Goal: Information Seeking & Learning: Learn about a topic

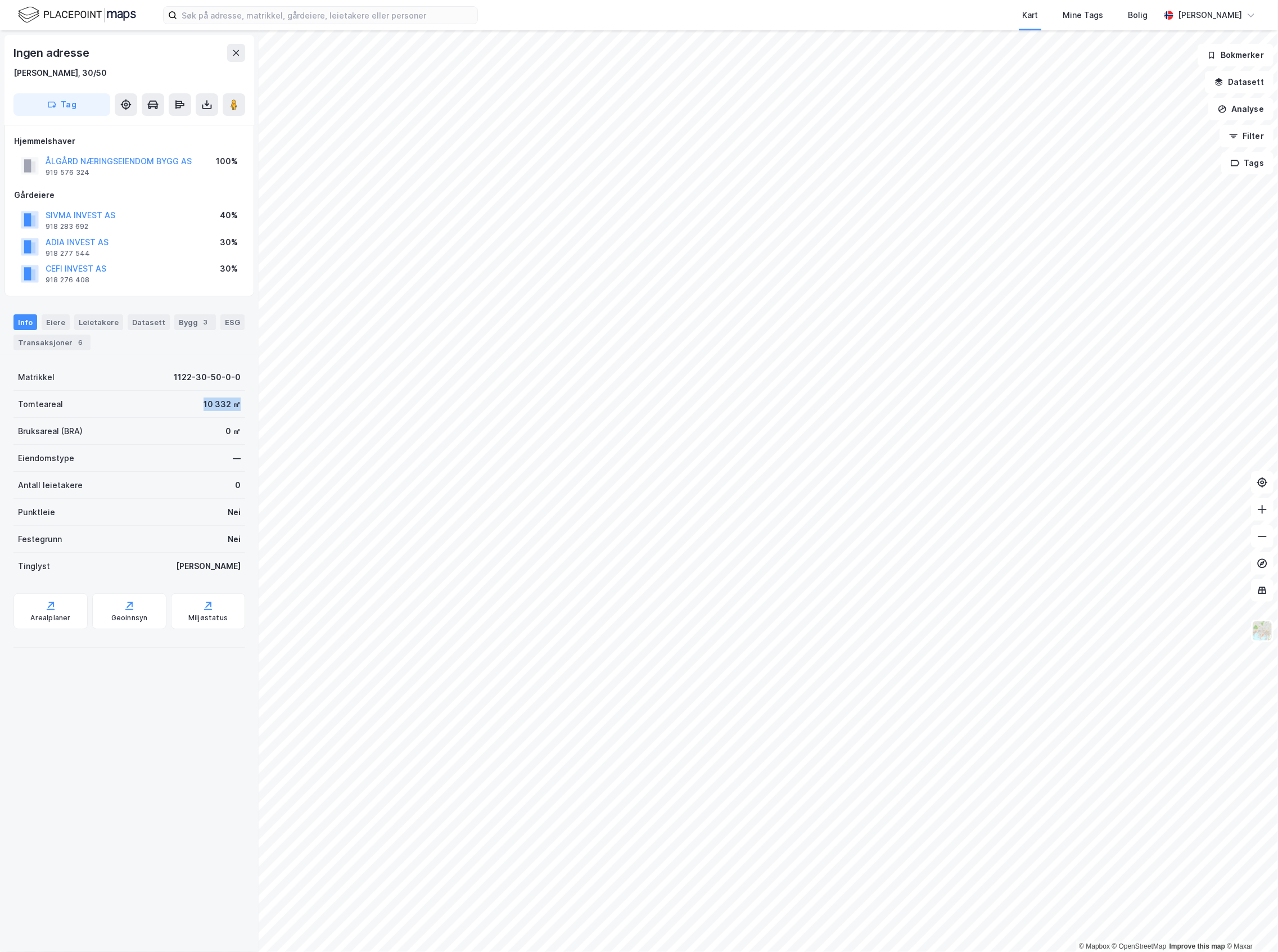
drag, startPoint x: 185, startPoint y: 403, endPoint x: 243, endPoint y: 401, distance: 58.0
click at [243, 401] on div "Ingen adresse [PERSON_NAME], 30/50 Tag Hjemmelshaver ÅLGÅRD NÆRINGSEIENDOM BYGG…" at bounding box center [129, 491] width 258 height 921
click at [91, 346] on div "Transaksjoner 6" at bounding box center [52, 342] width 77 height 16
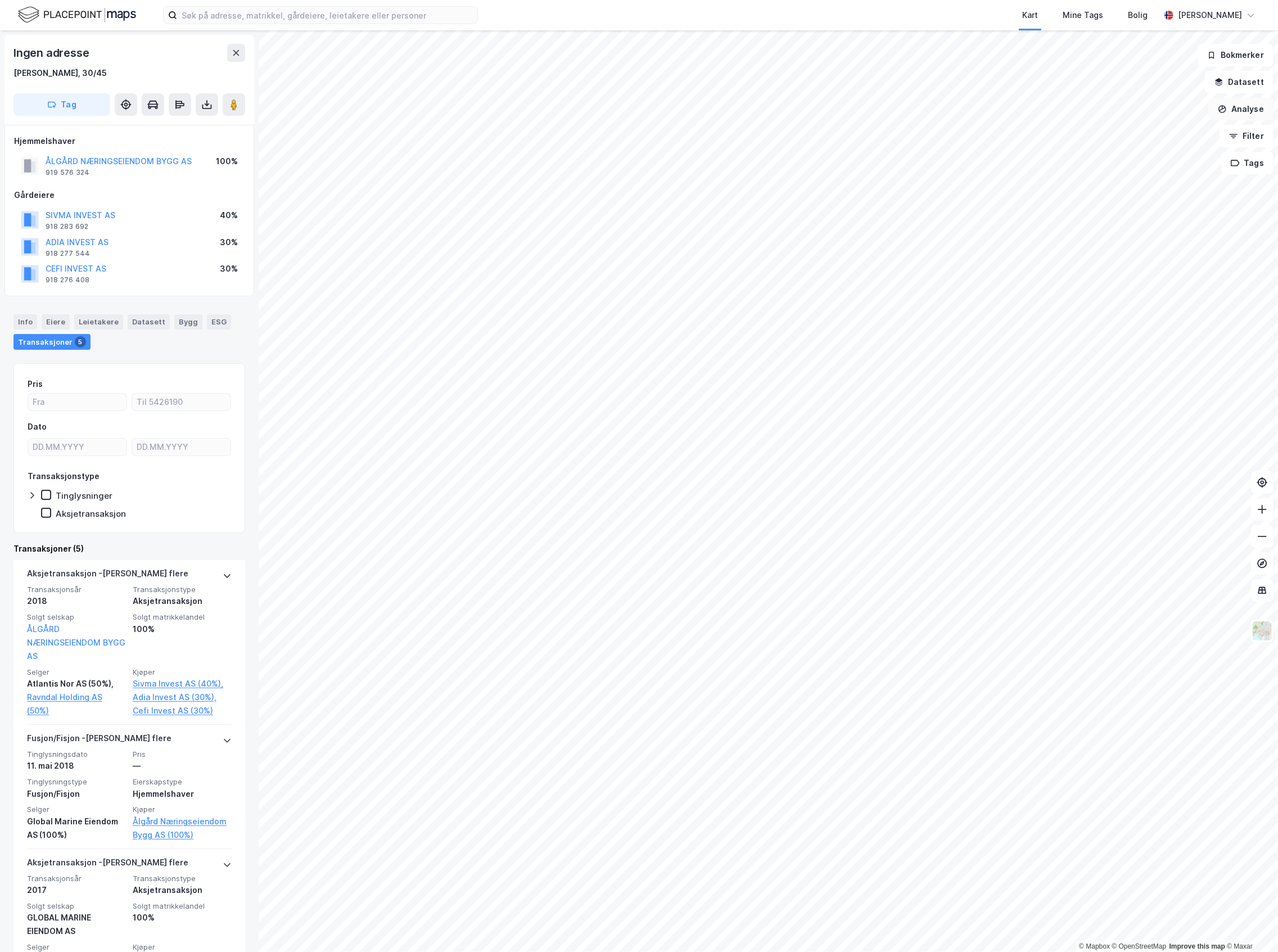
click at [1256, 106] on button "Analyse" at bounding box center [1241, 109] width 65 height 23
click at [1129, 139] on div "Tegn område" at bounding box center [1137, 133] width 129 height 18
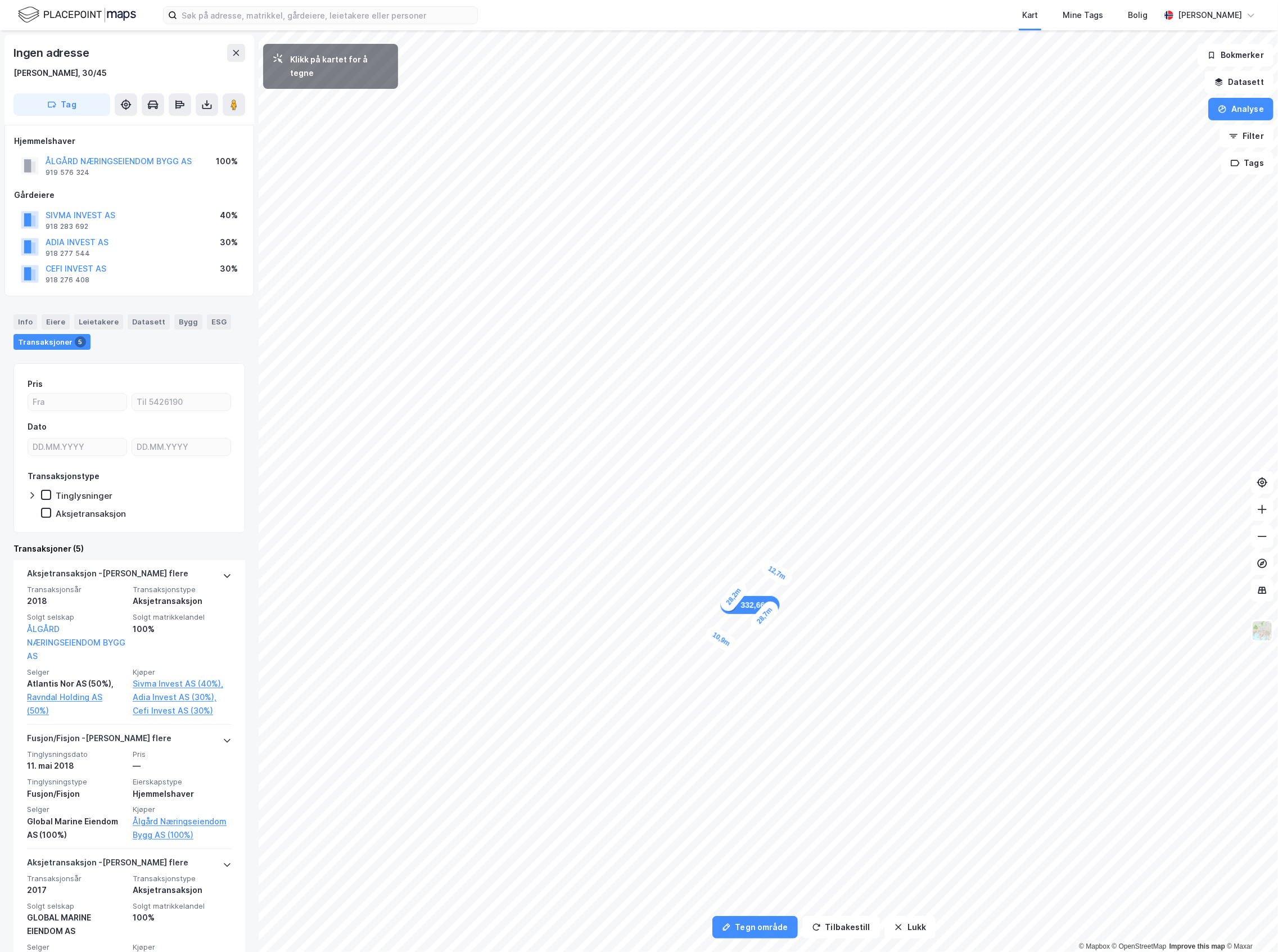
click at [734, 648] on div "10,9m" at bounding box center [721, 640] width 36 height 31
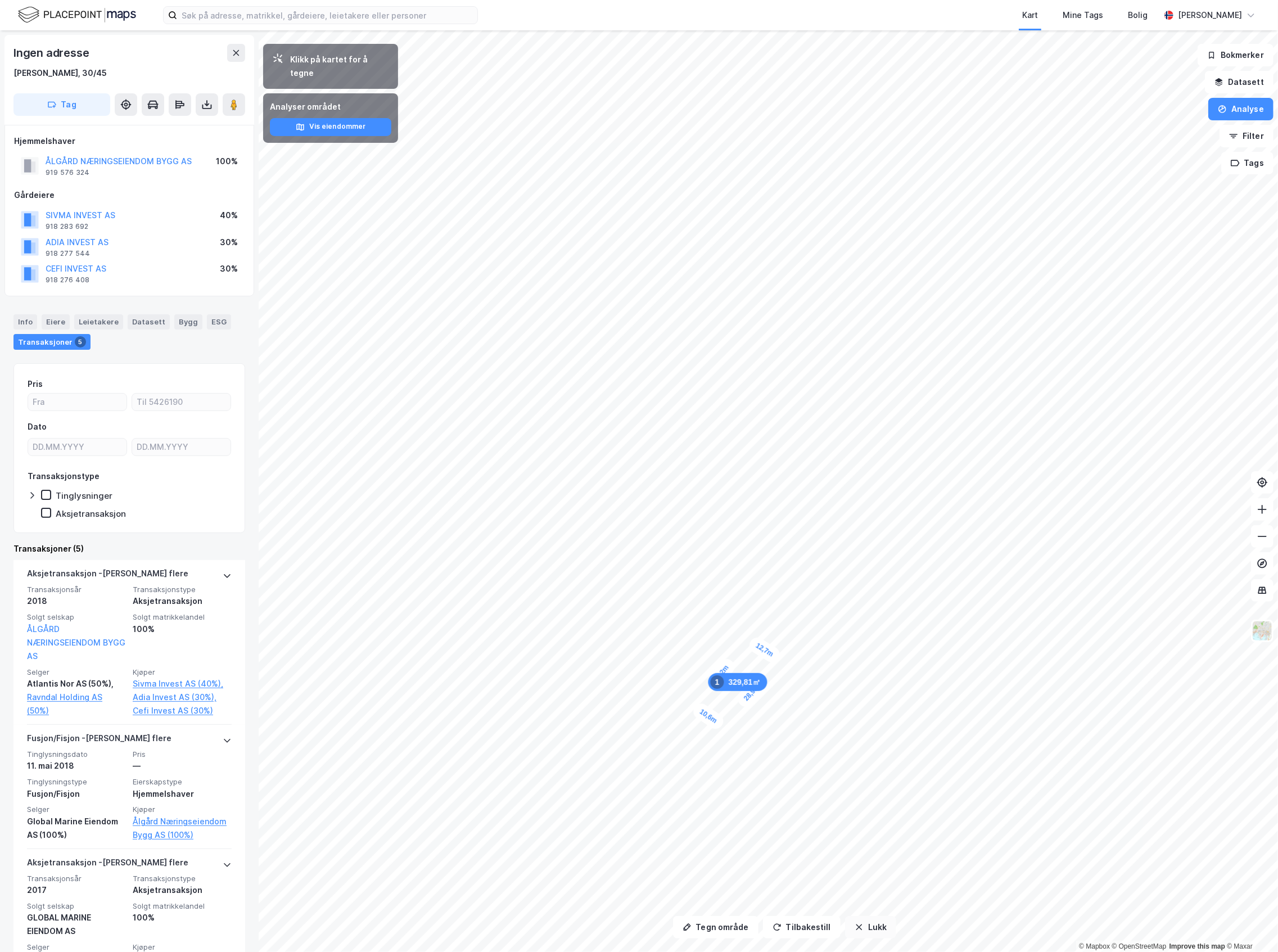
click at [883, 922] on button "Lukk" at bounding box center [870, 927] width 51 height 23
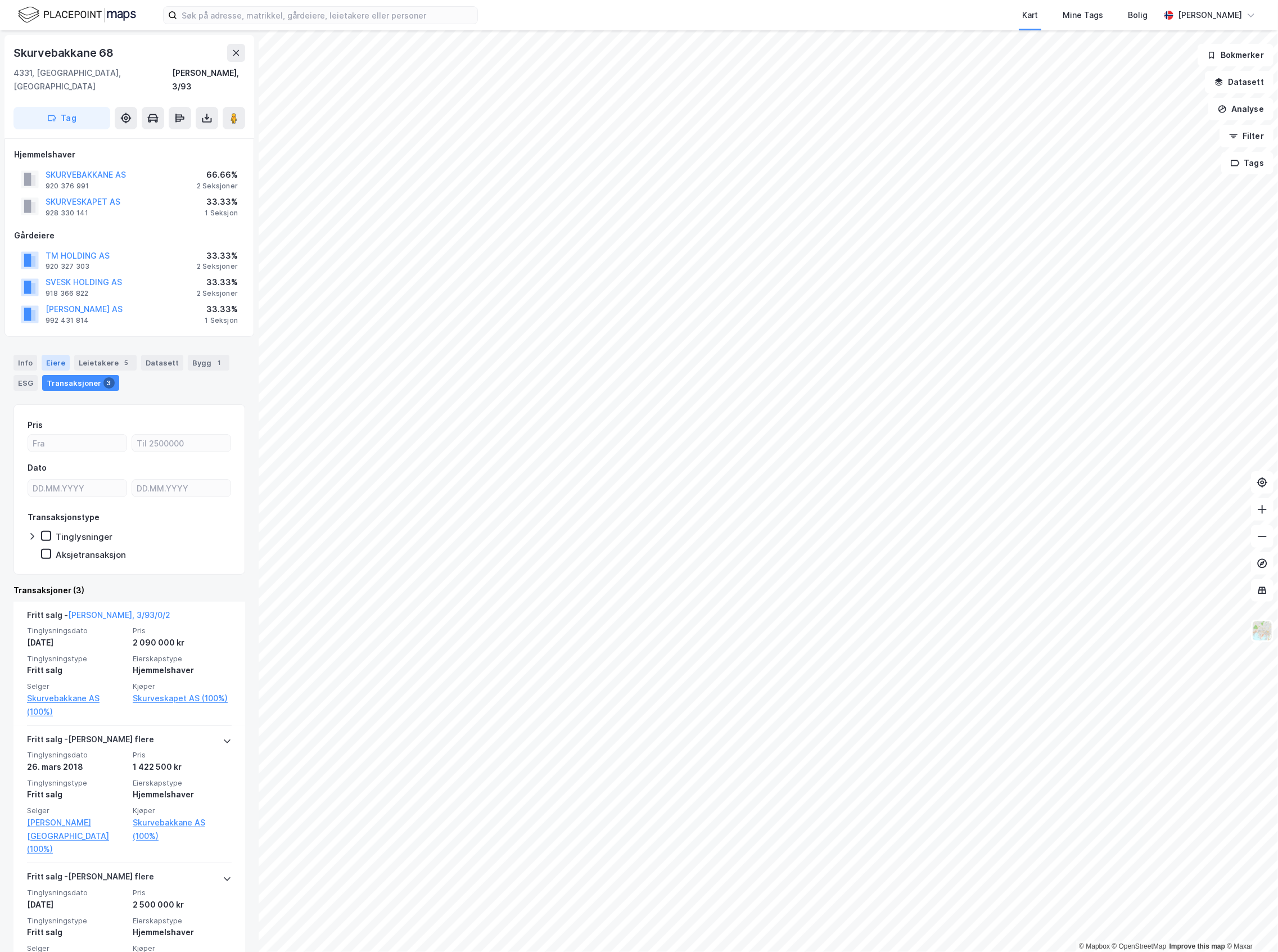
click at [55, 355] on div "Eiere" at bounding box center [56, 363] width 28 height 16
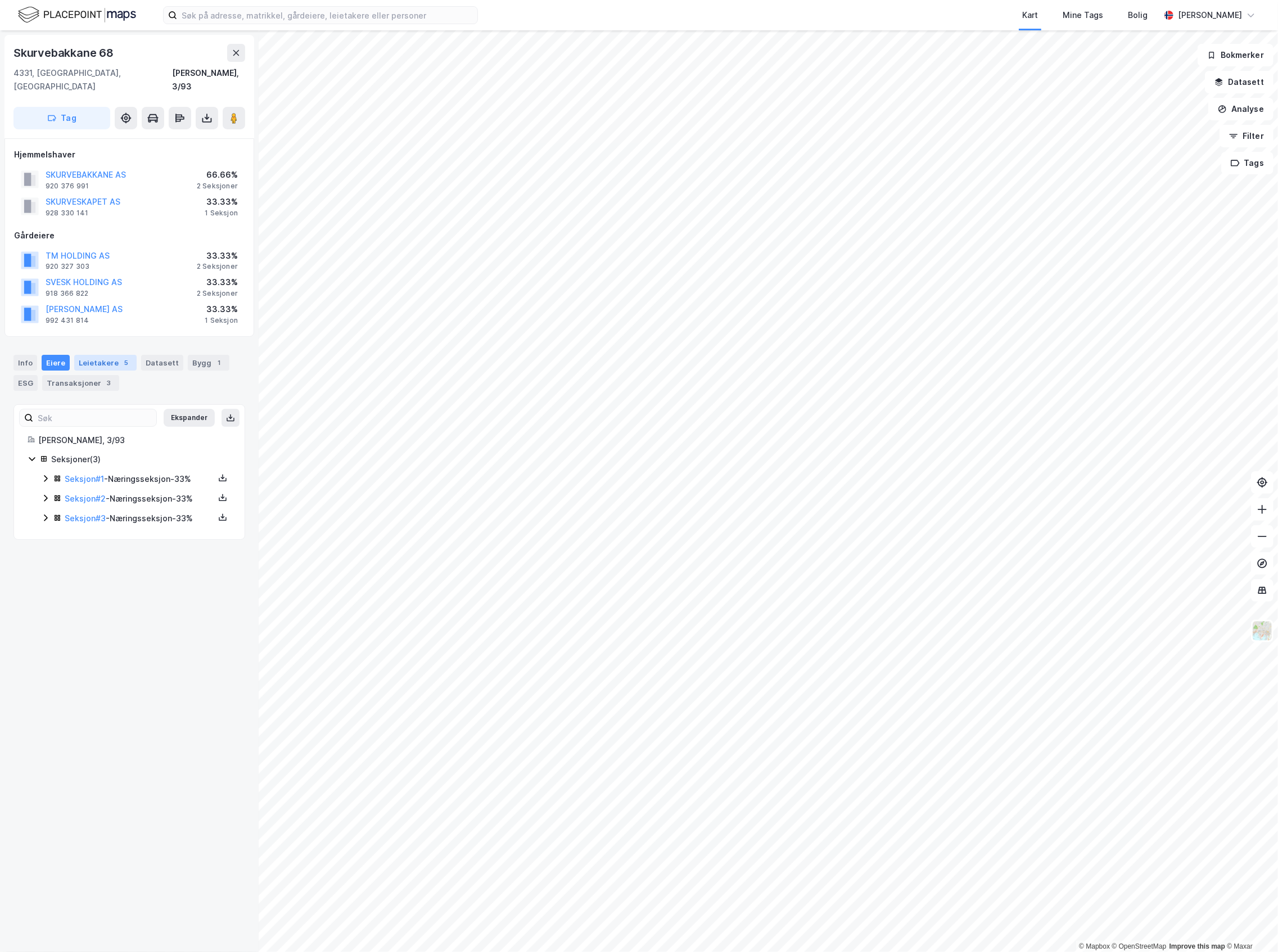
click at [96, 355] on div "Leietakere 5" at bounding box center [106, 363] width 62 height 16
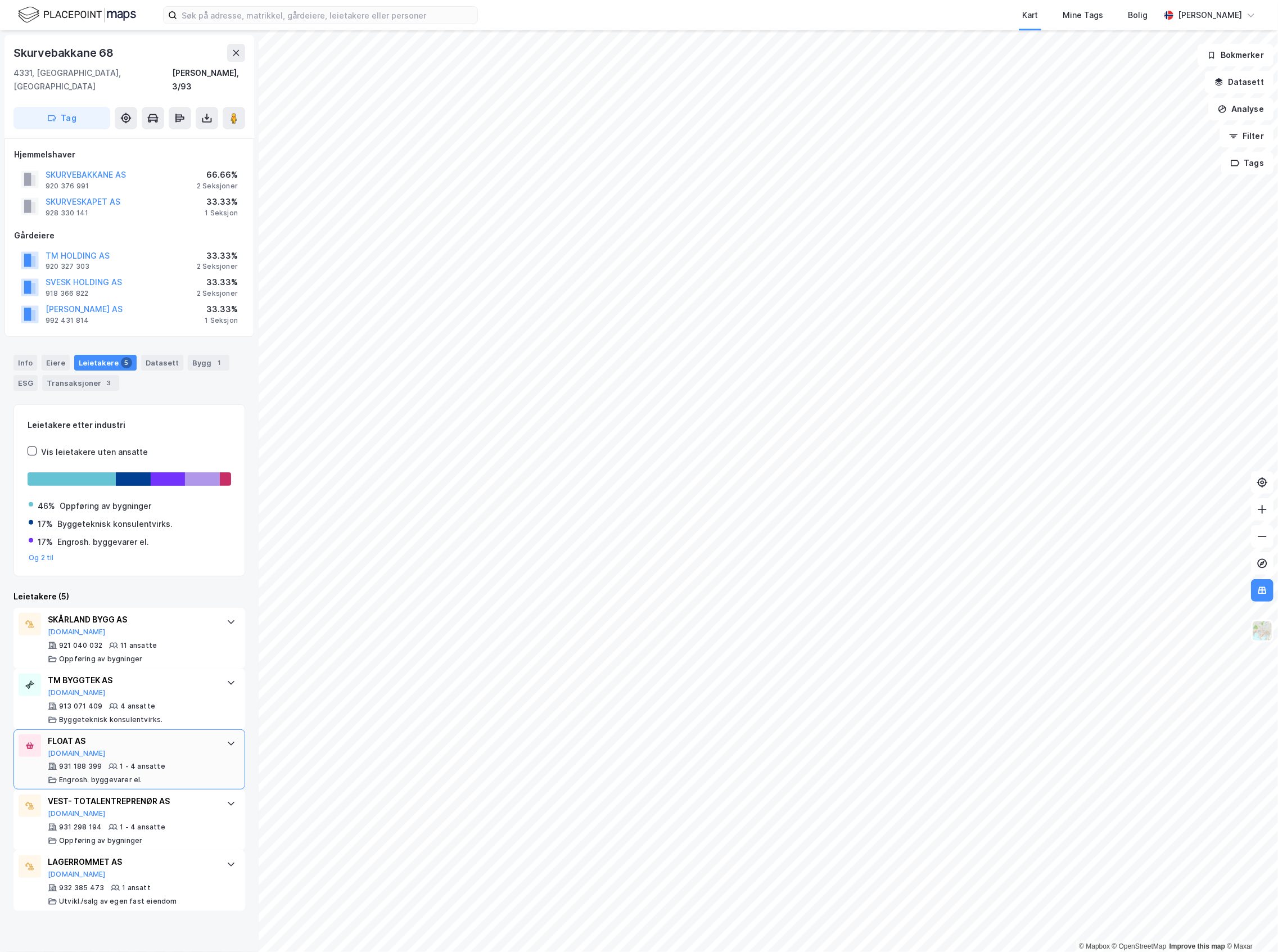
click at [182, 734] on div "FLOAT AS" at bounding box center [131, 740] width 168 height 13
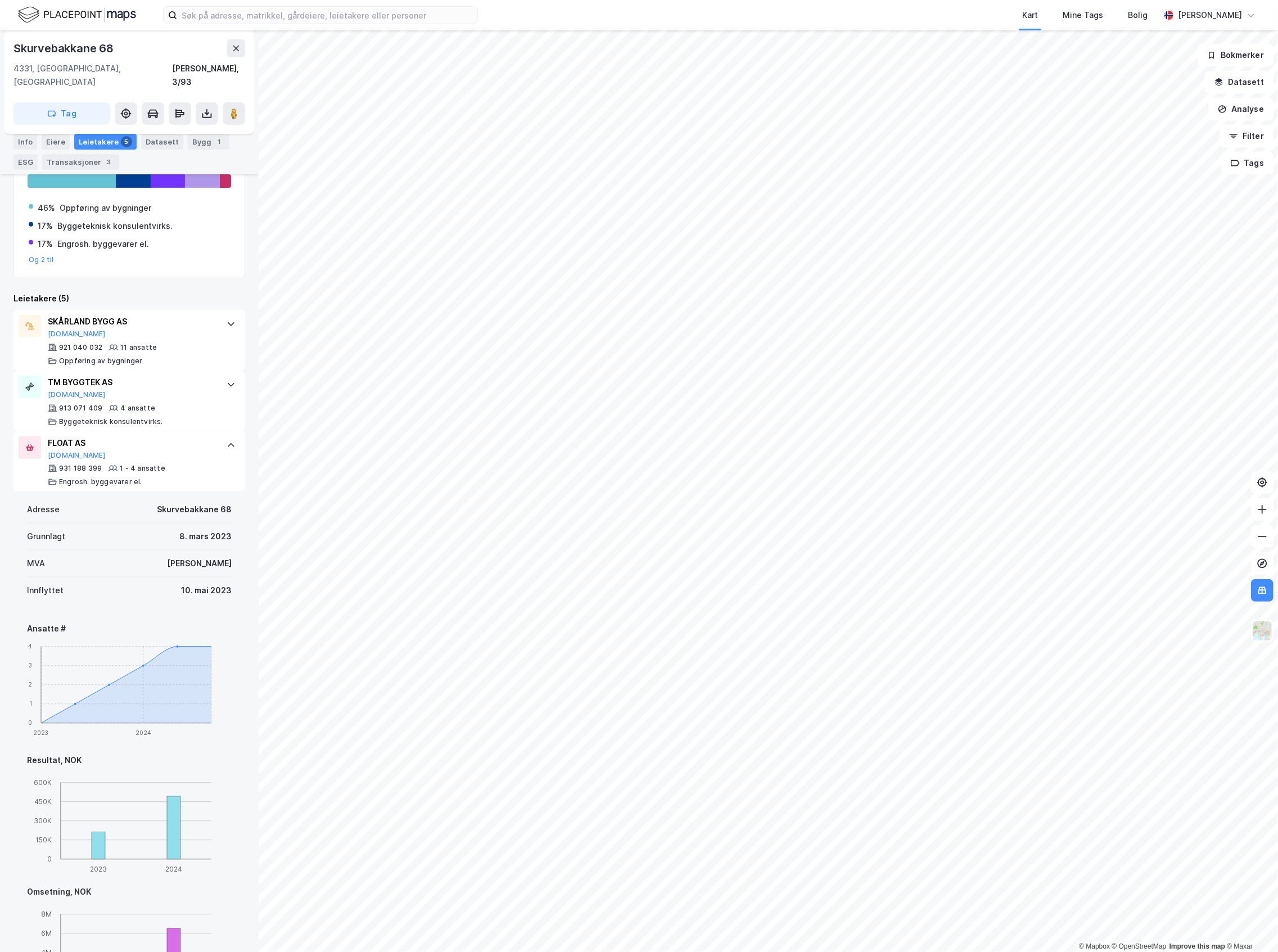
scroll to position [300, 0]
click at [196, 435] on div "FLOAT AS" at bounding box center [131, 441] width 168 height 13
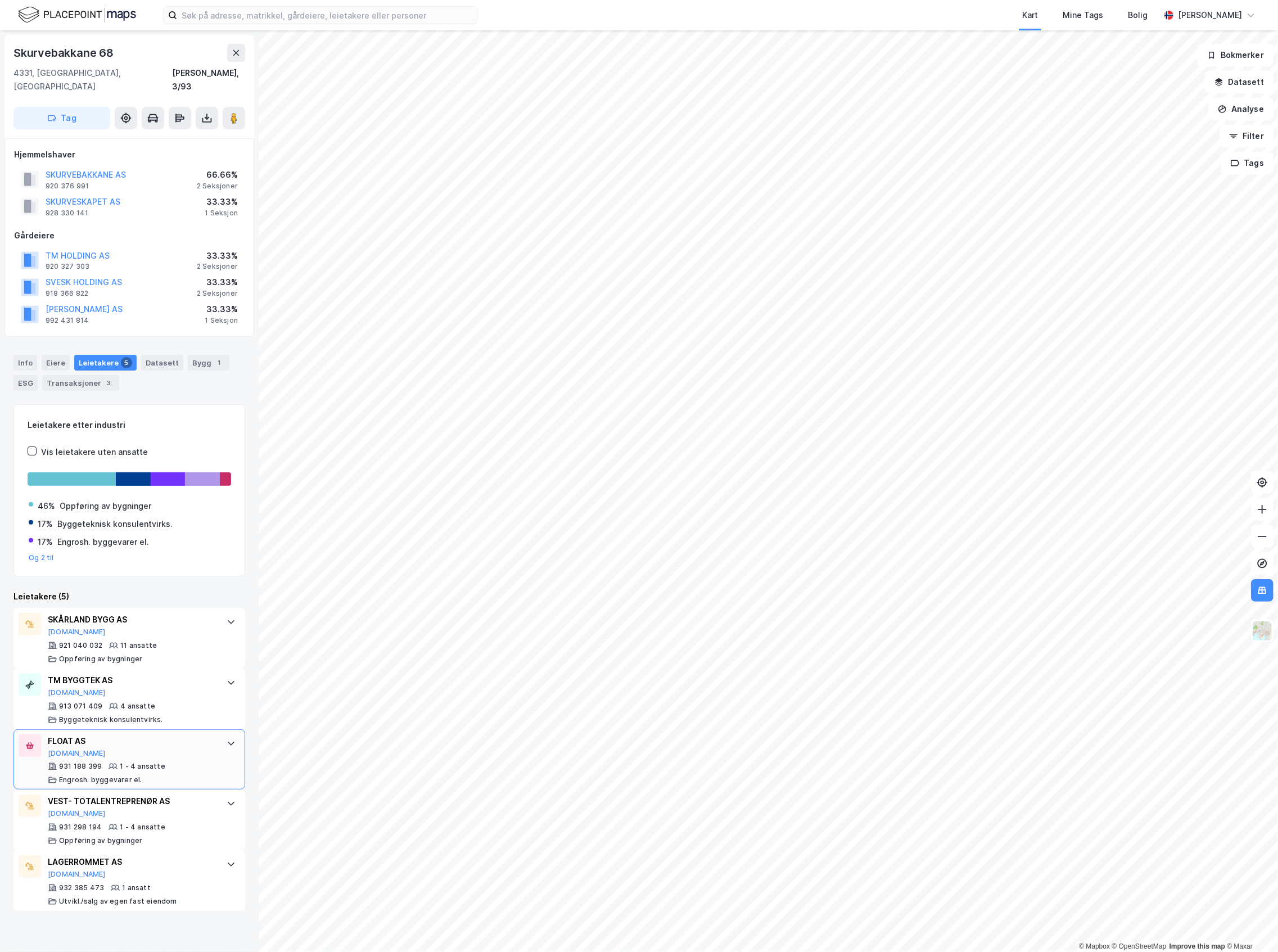
scroll to position [0, 0]
click at [162, 801] on div "VEST- TOTALENTREPRENØR AS [DOMAIN_NAME]" at bounding box center [131, 806] width 168 height 23
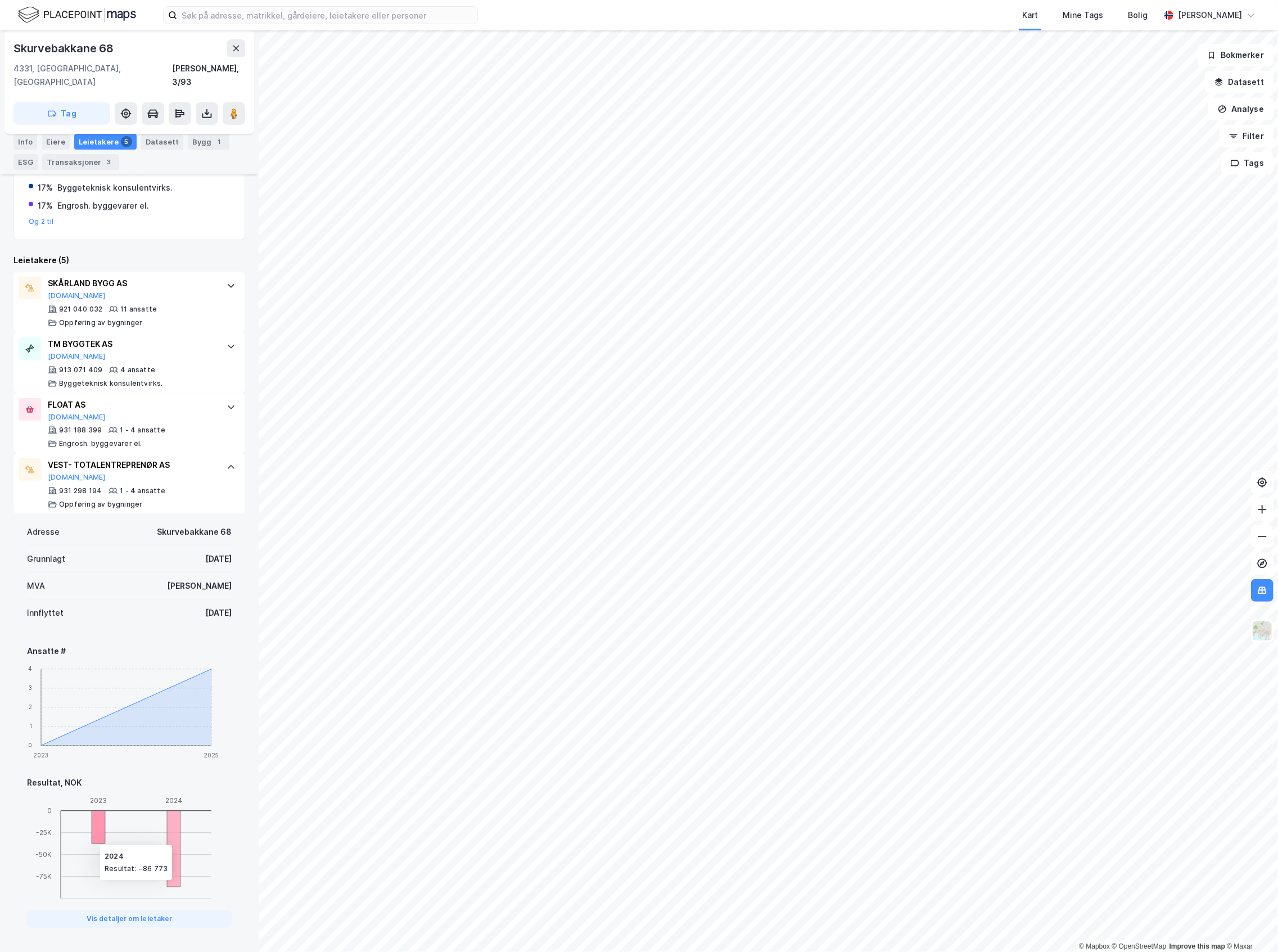
scroll to position [329, 0]
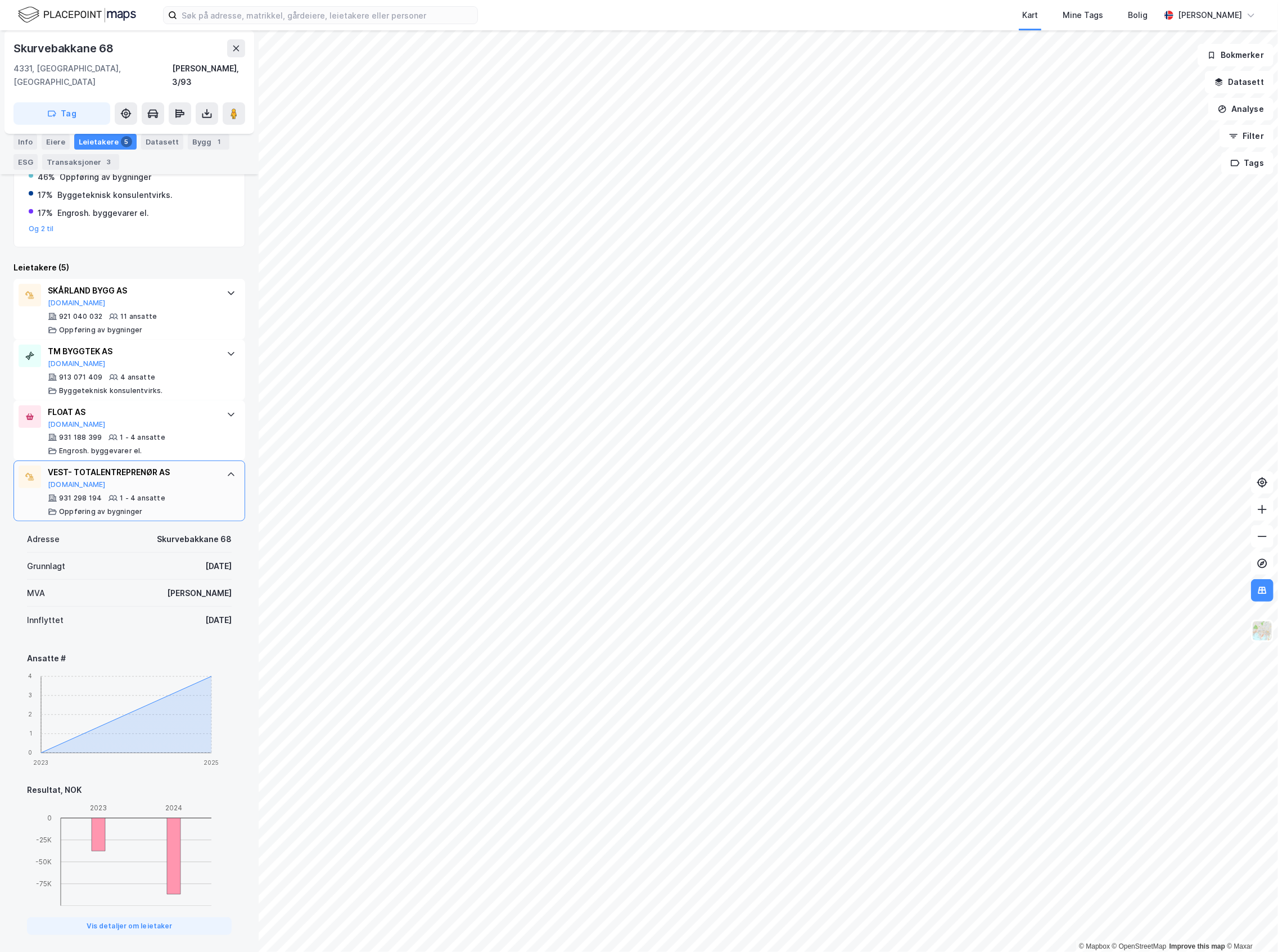
click at [181, 493] on div "931 298 194 1 - 4 ansatte Oppføring av bygninger" at bounding box center [131, 505] width 168 height 23
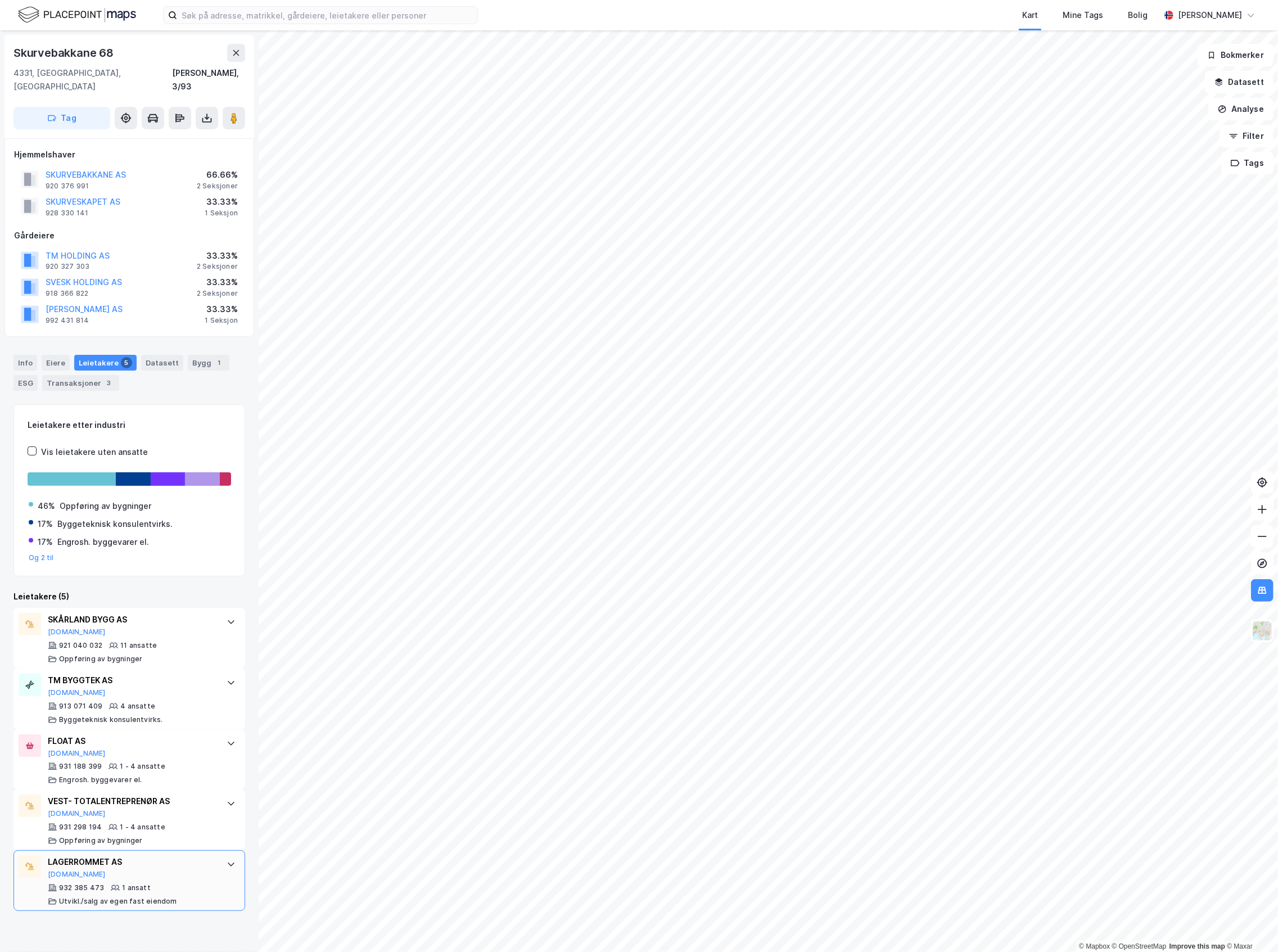
click at [124, 883] on div "1 ansatt" at bounding box center [136, 887] width 28 height 9
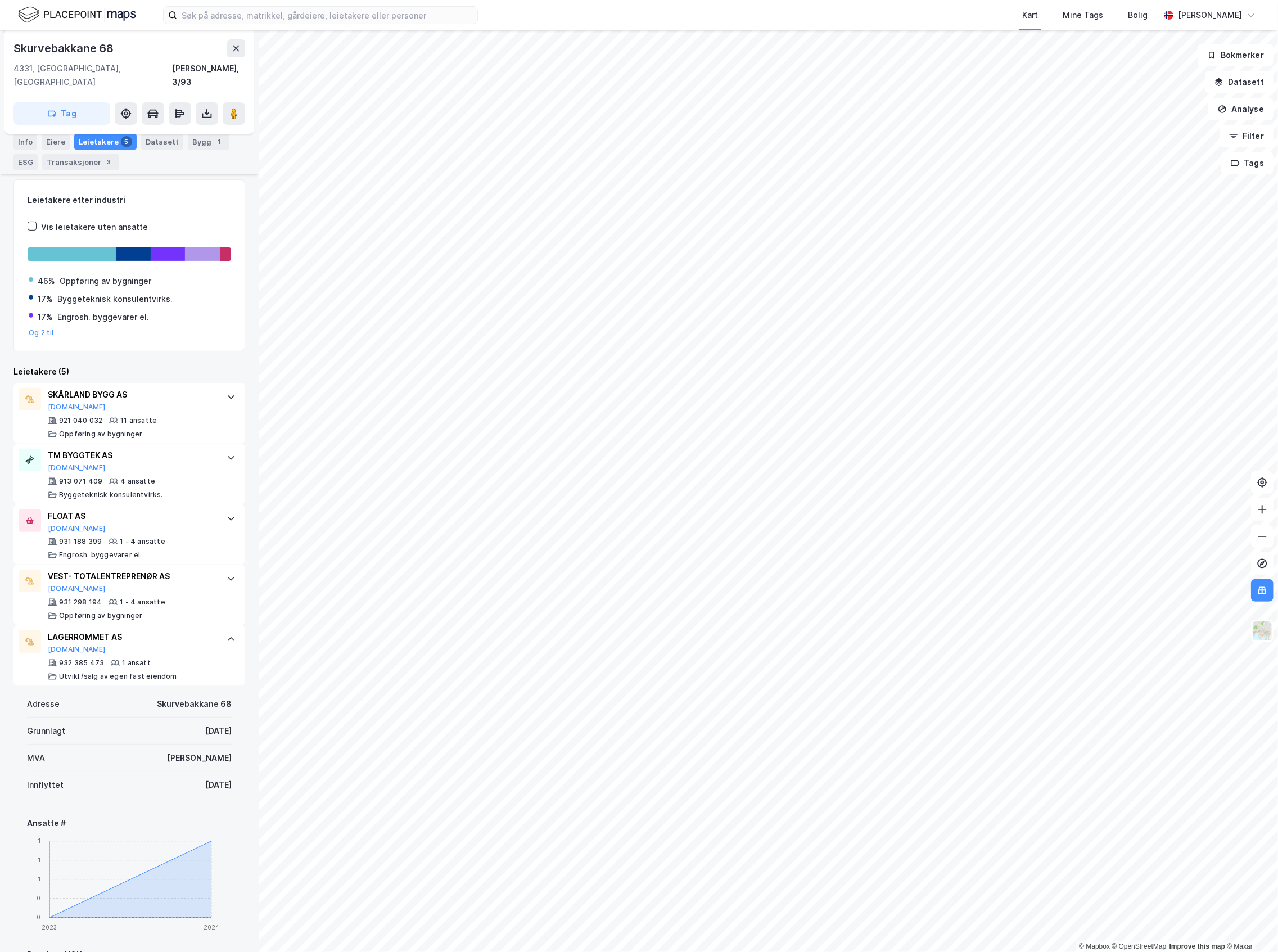
scroll to position [525, 0]
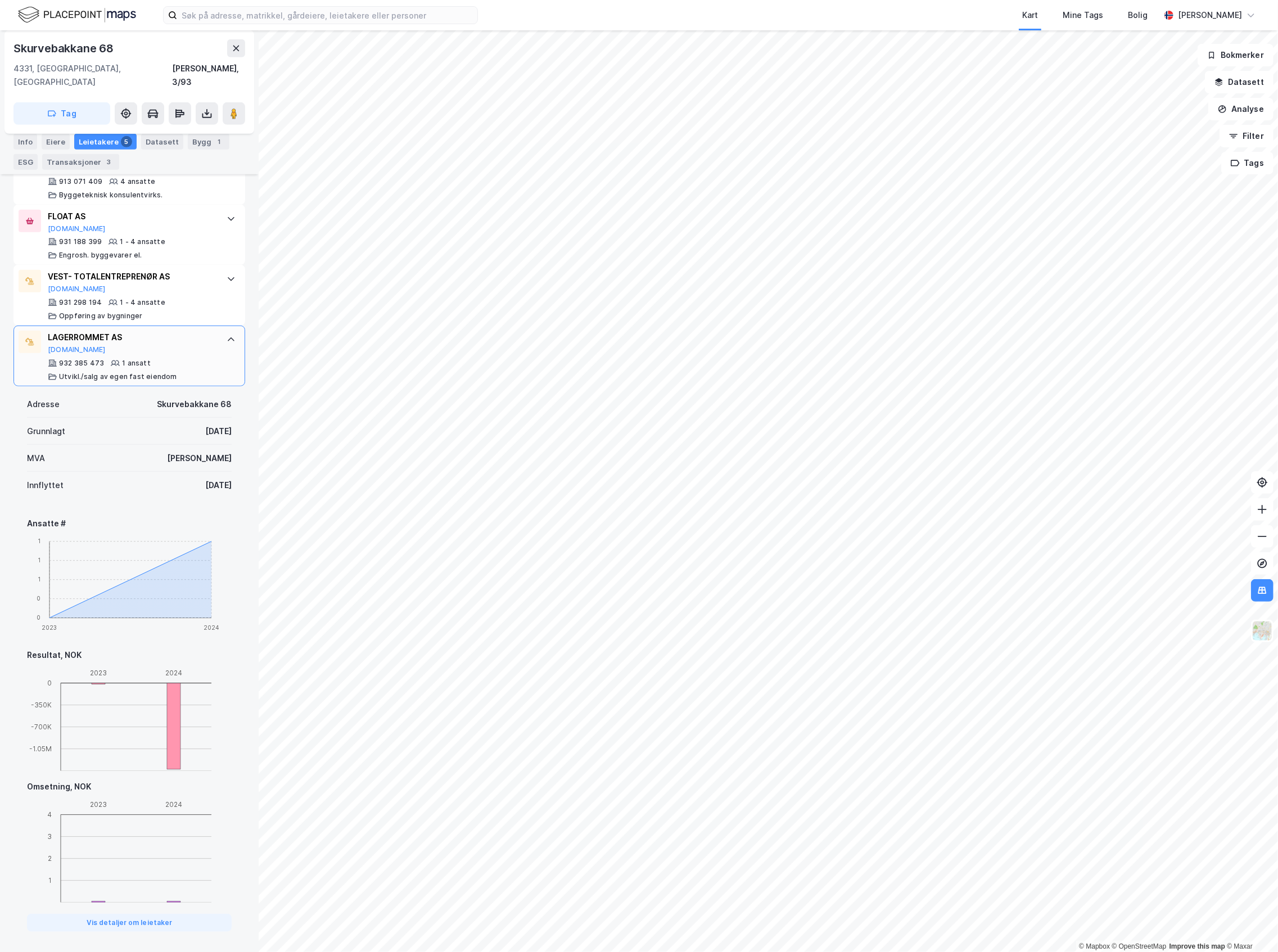
click at [168, 360] on div "932 385 473 1 ansatt Utvikl./salg av egen fast eiendom" at bounding box center [131, 370] width 168 height 23
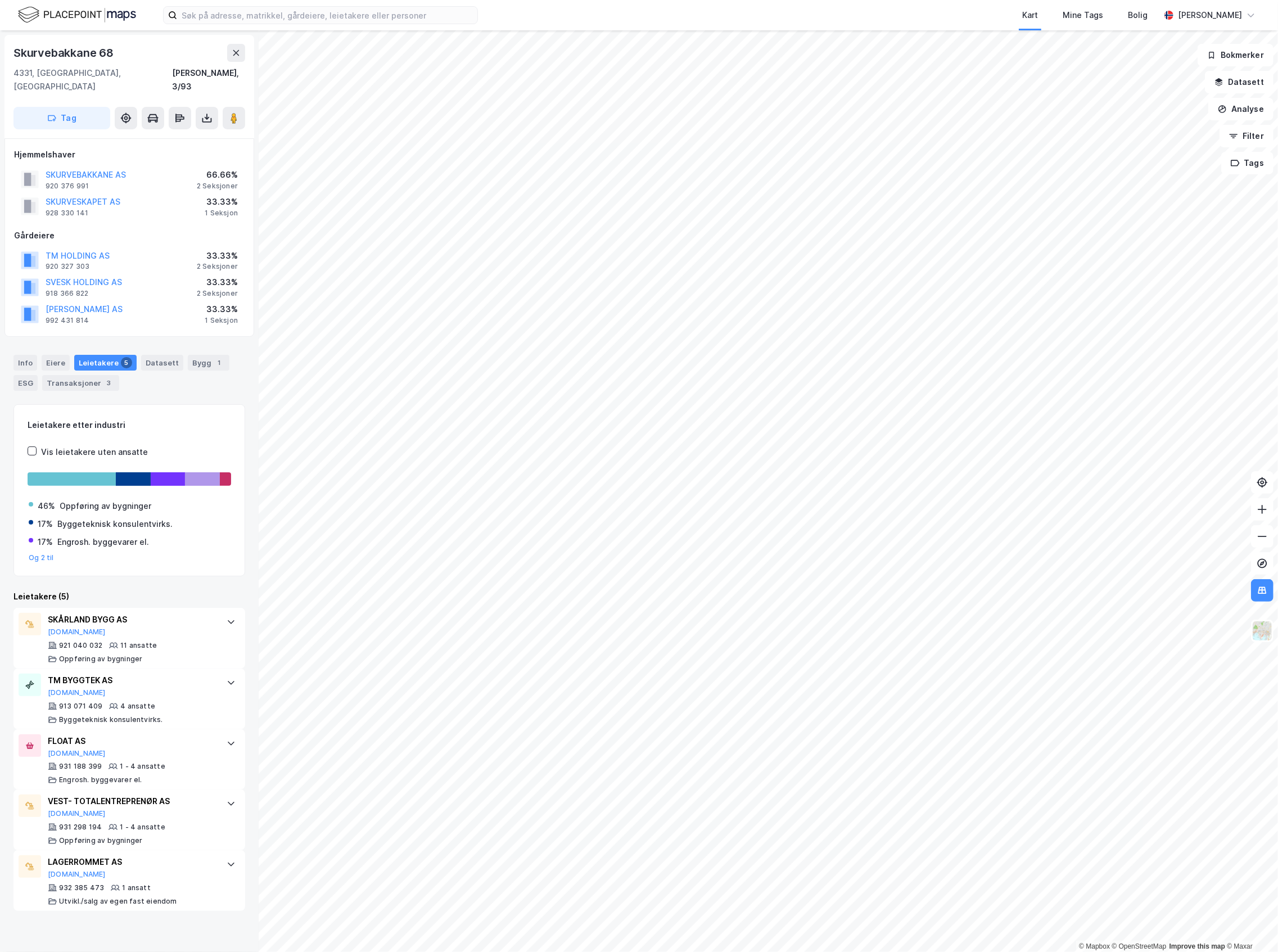
scroll to position [0, 0]
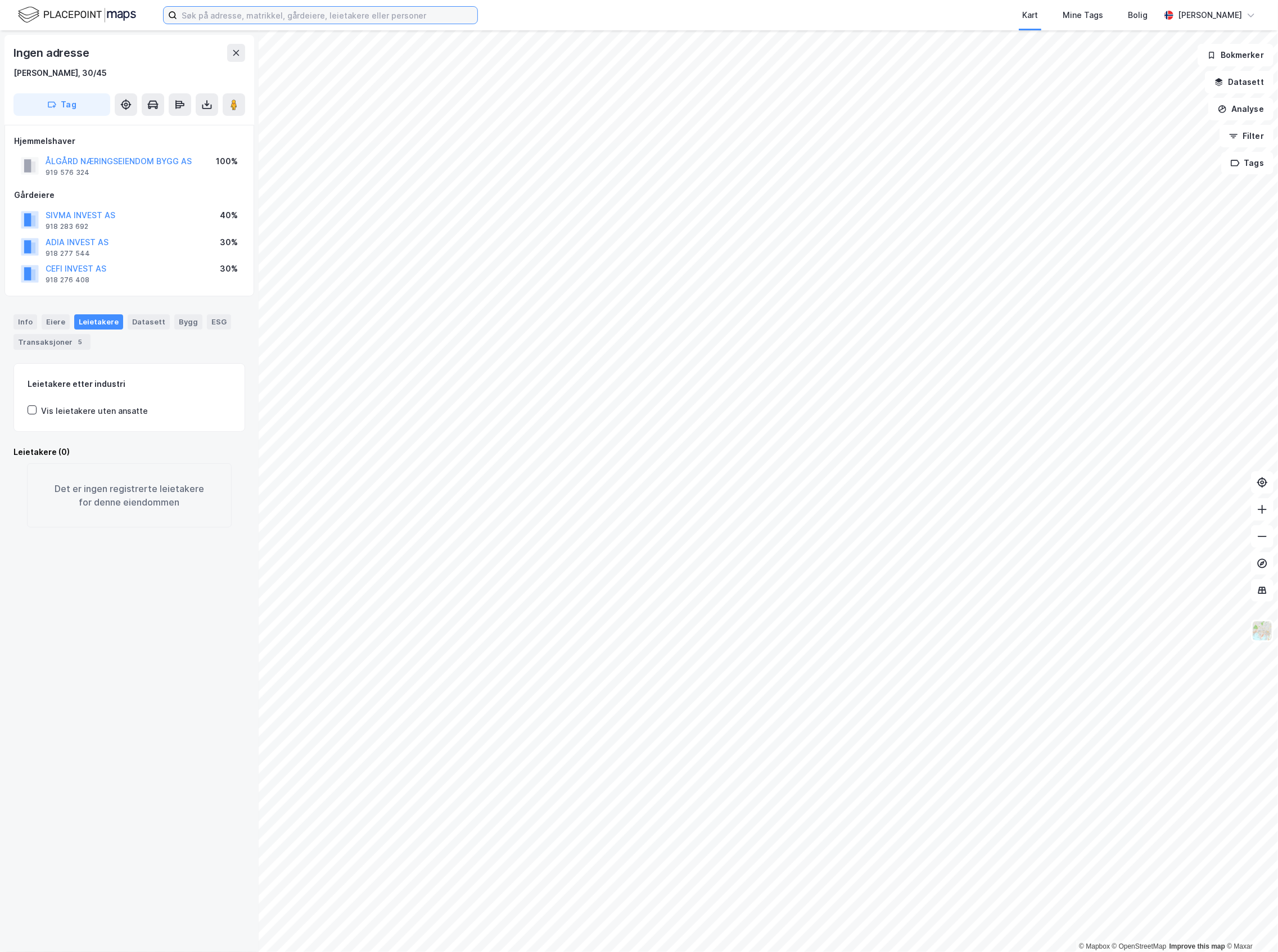
click at [239, 9] on input at bounding box center [327, 16] width 300 height 17
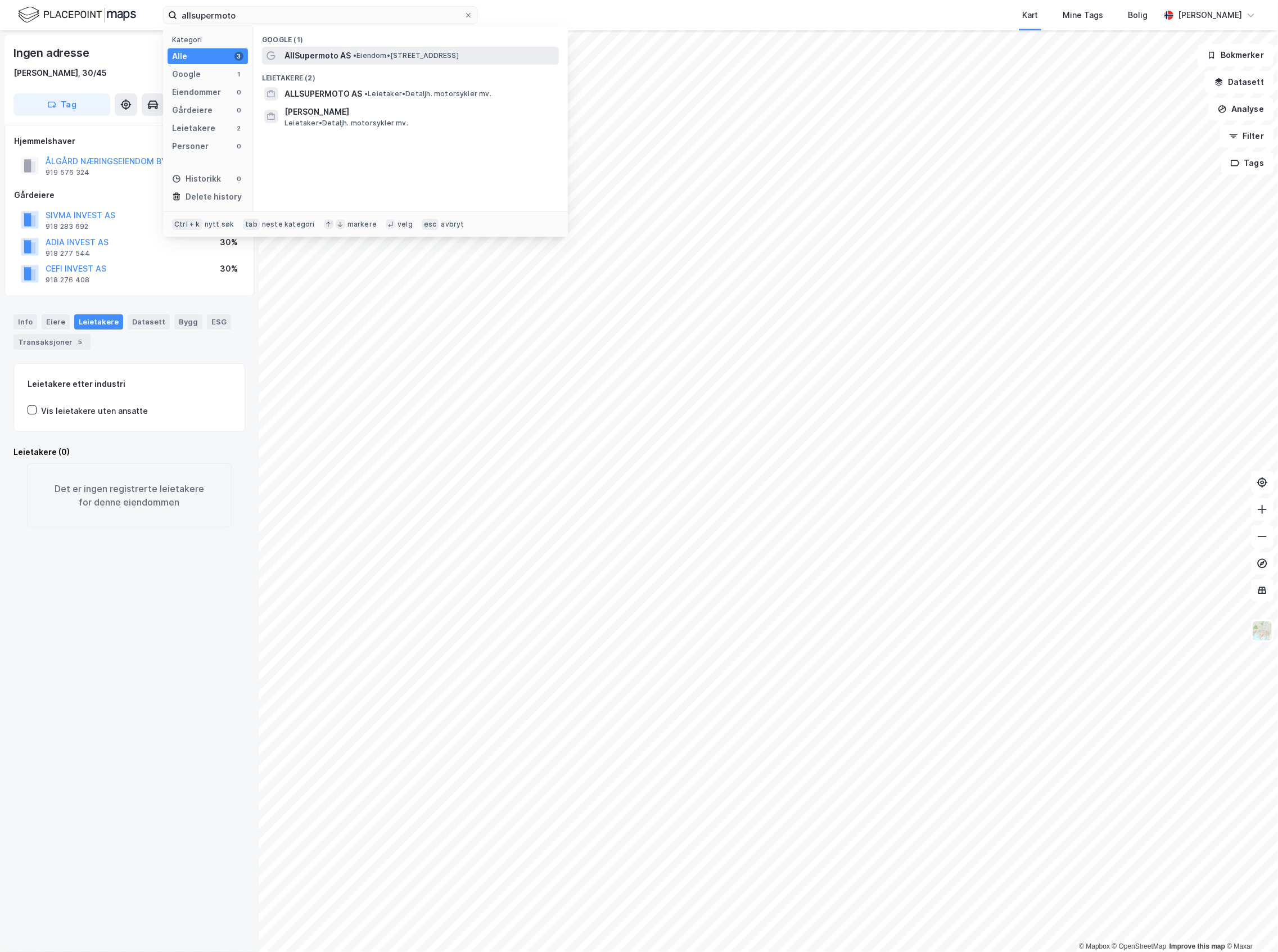
click at [315, 55] on span "AllSupermoto AS" at bounding box center [317, 55] width 66 height 13
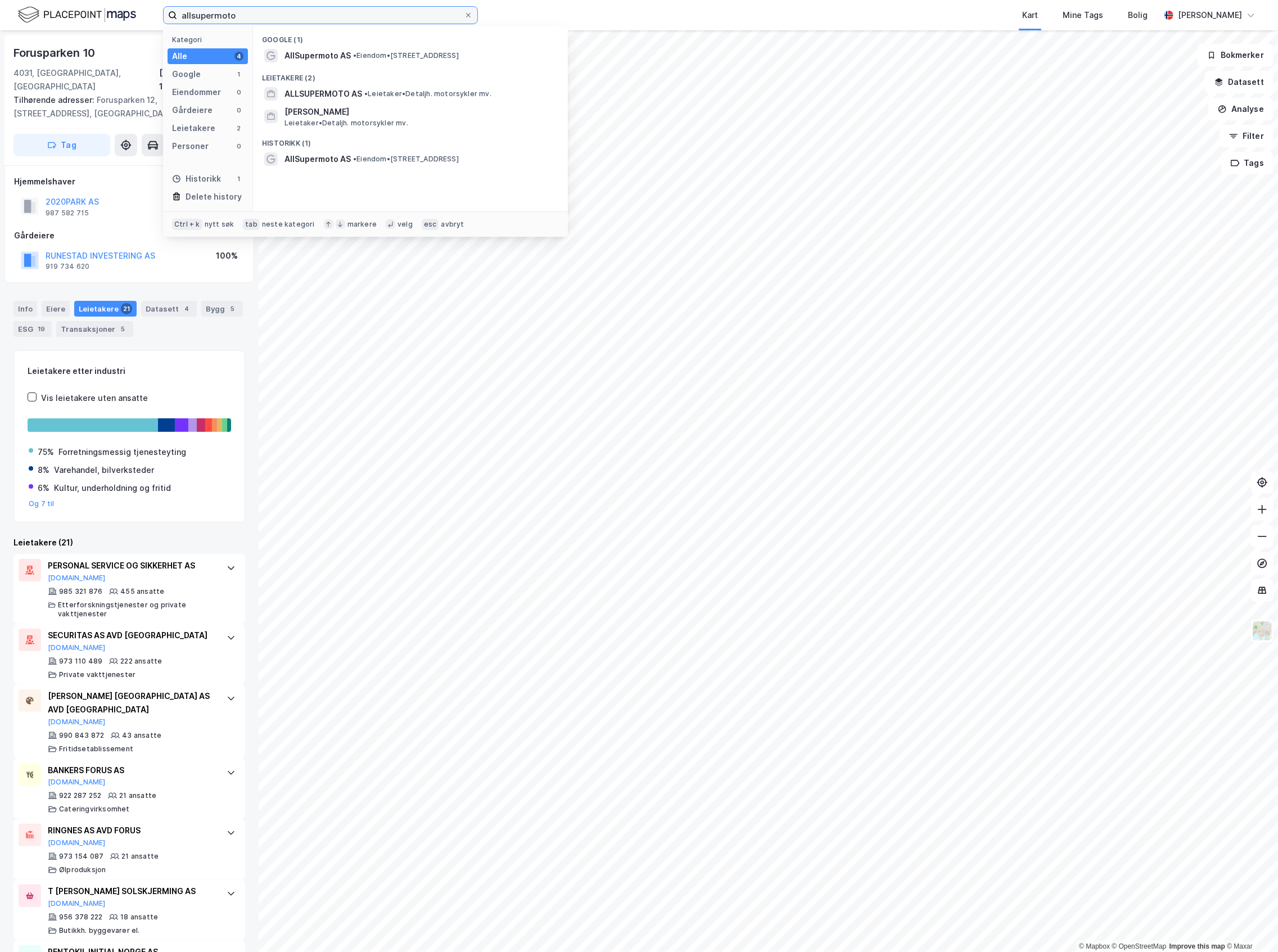
drag, startPoint x: 250, startPoint y: 8, endPoint x: 127, endPoint y: 34, distance: 125.7
click at [127, 34] on div "allsupermoto Kategori Alle 4 Google 1 Eiendommer 0 Gårdeiere 0 Leietakere 2 Per…" at bounding box center [639, 476] width 1278 height 952
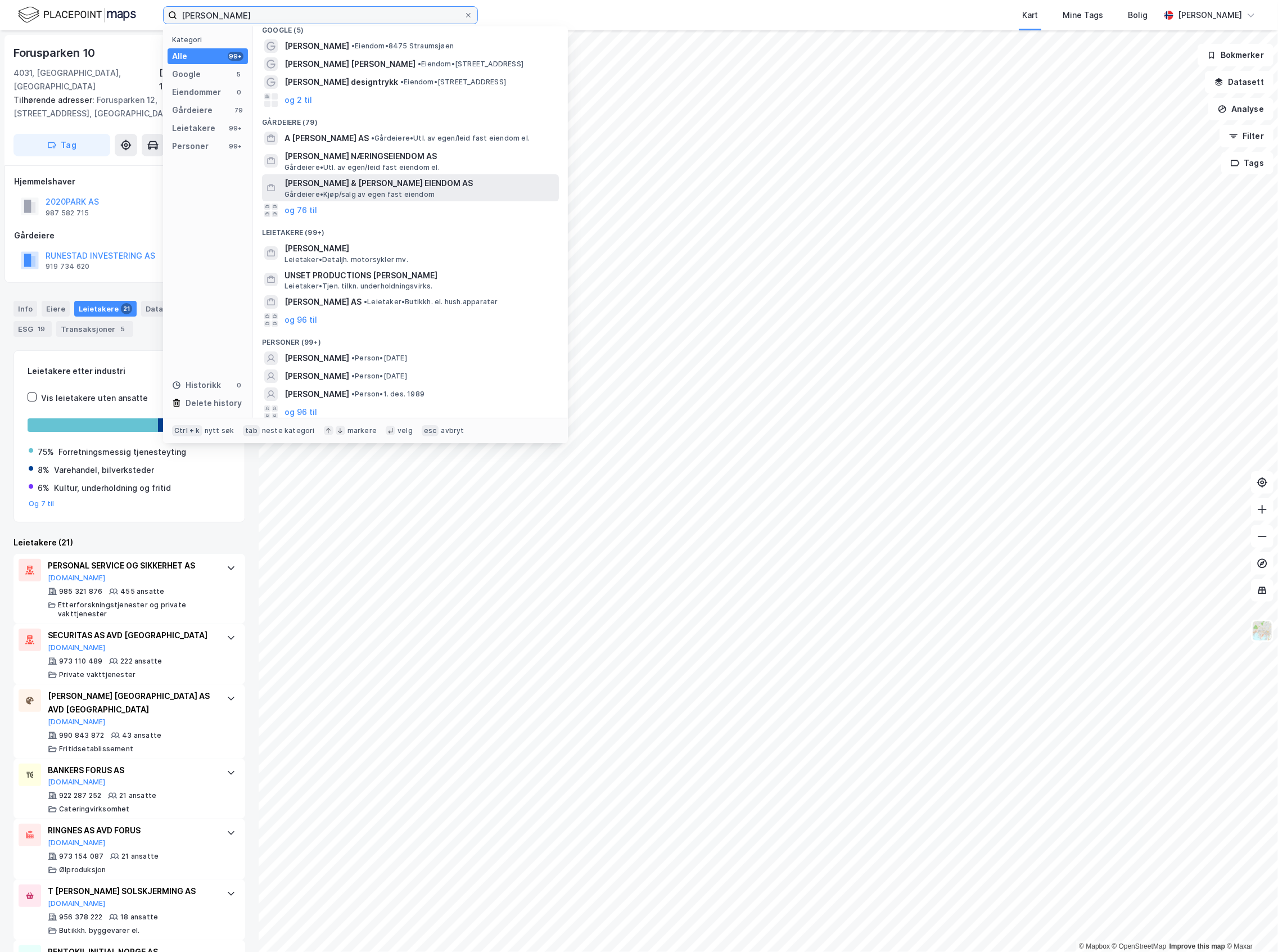
scroll to position [13, 0]
type input "[PERSON_NAME]"
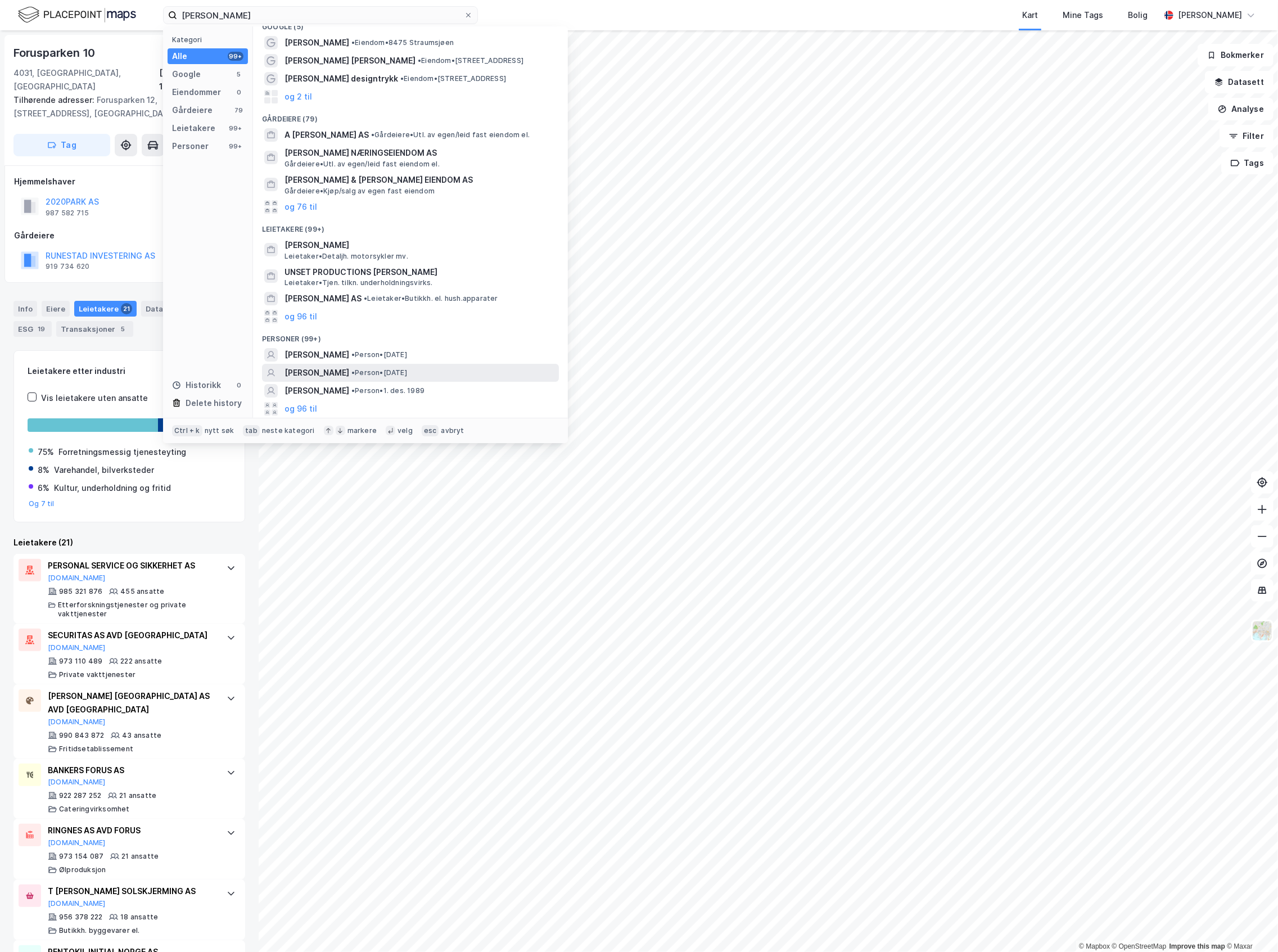
click at [407, 374] on span "• Person • [DATE]" at bounding box center [379, 373] width 55 height 9
